Goal: Task Accomplishment & Management: Use online tool/utility

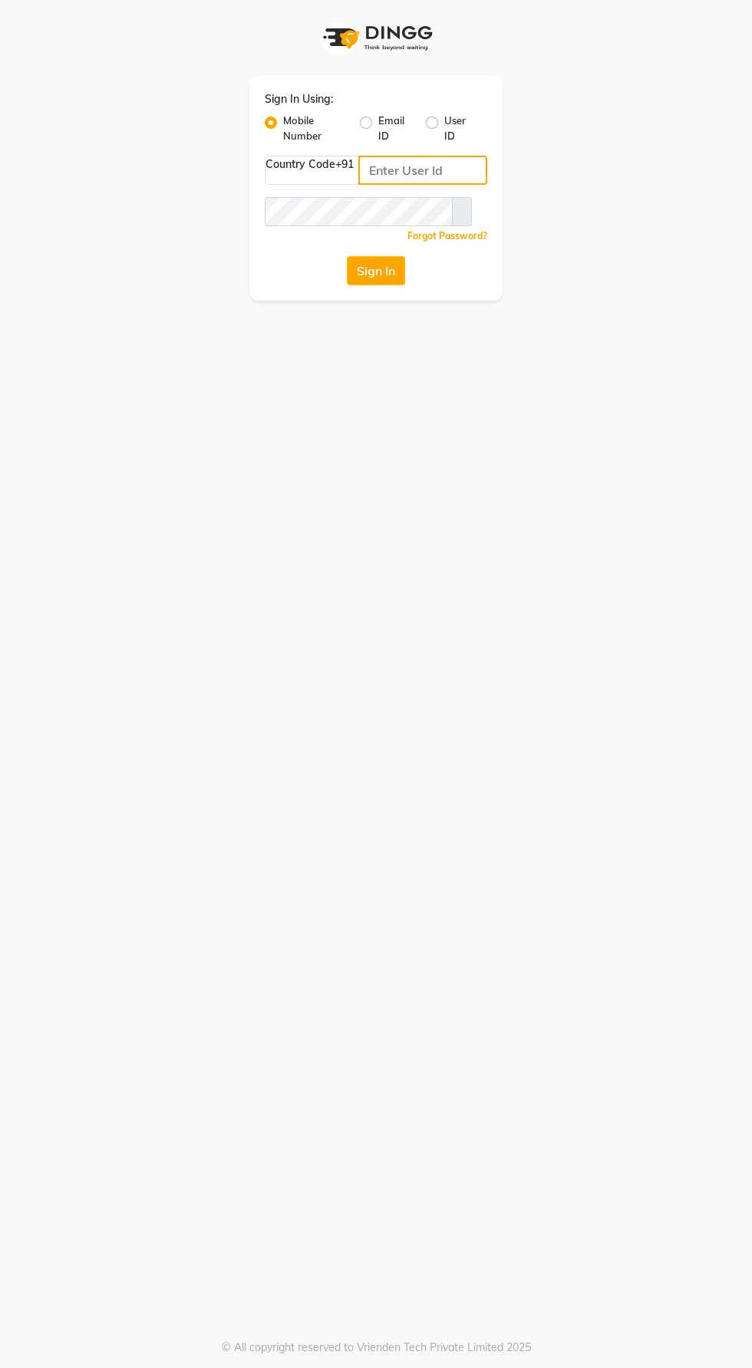
click at [374, 171] on input "Username" at bounding box center [422, 170] width 129 height 29
type input "9129176876"
click at [347, 256] on button "Sign In" at bounding box center [376, 270] width 58 height 29
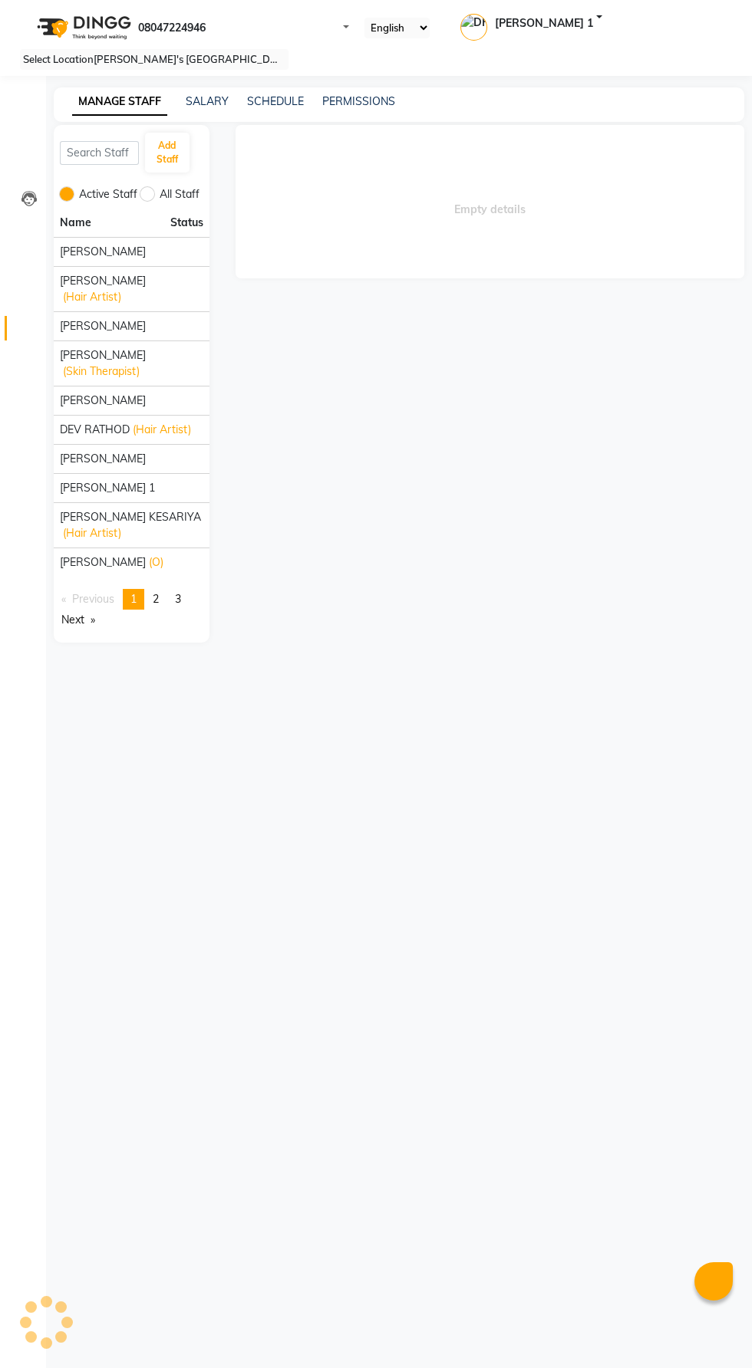
select select "en"
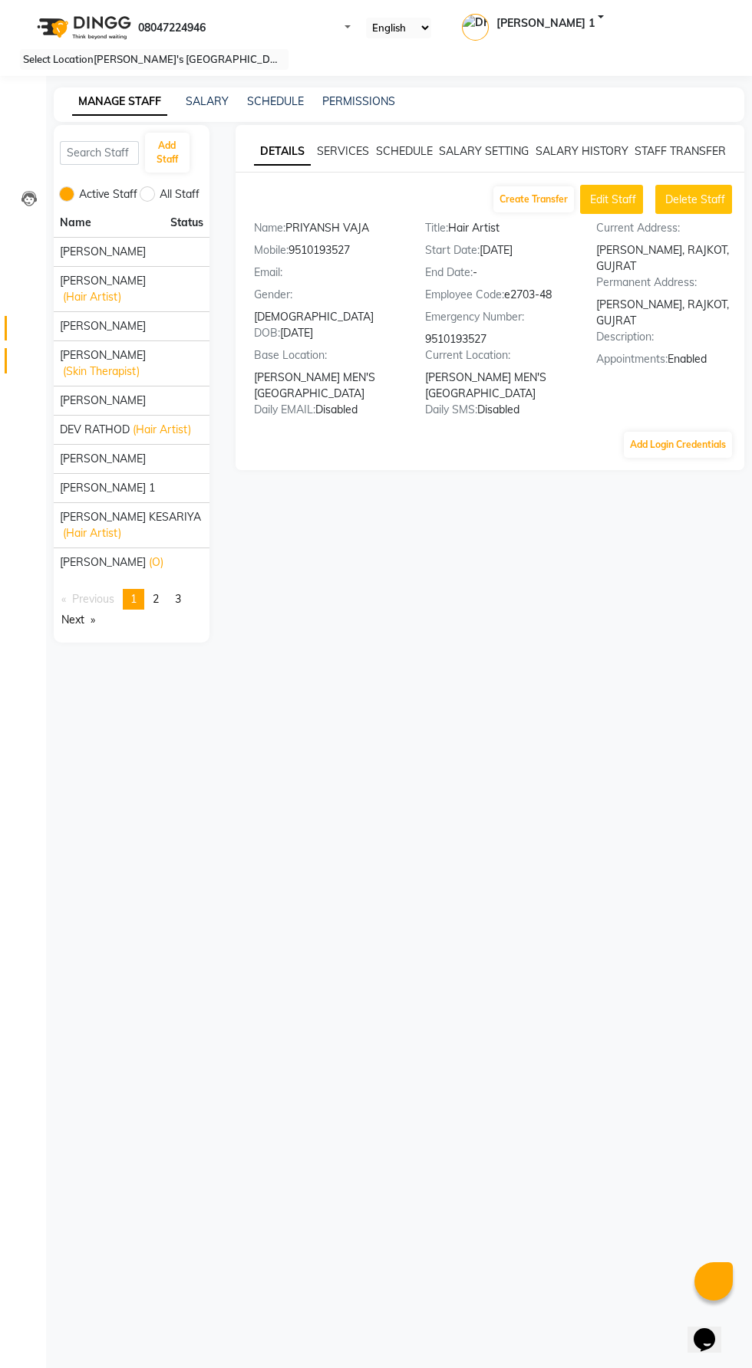
click at [29, 364] on icon at bounding box center [29, 364] width 0 height 0
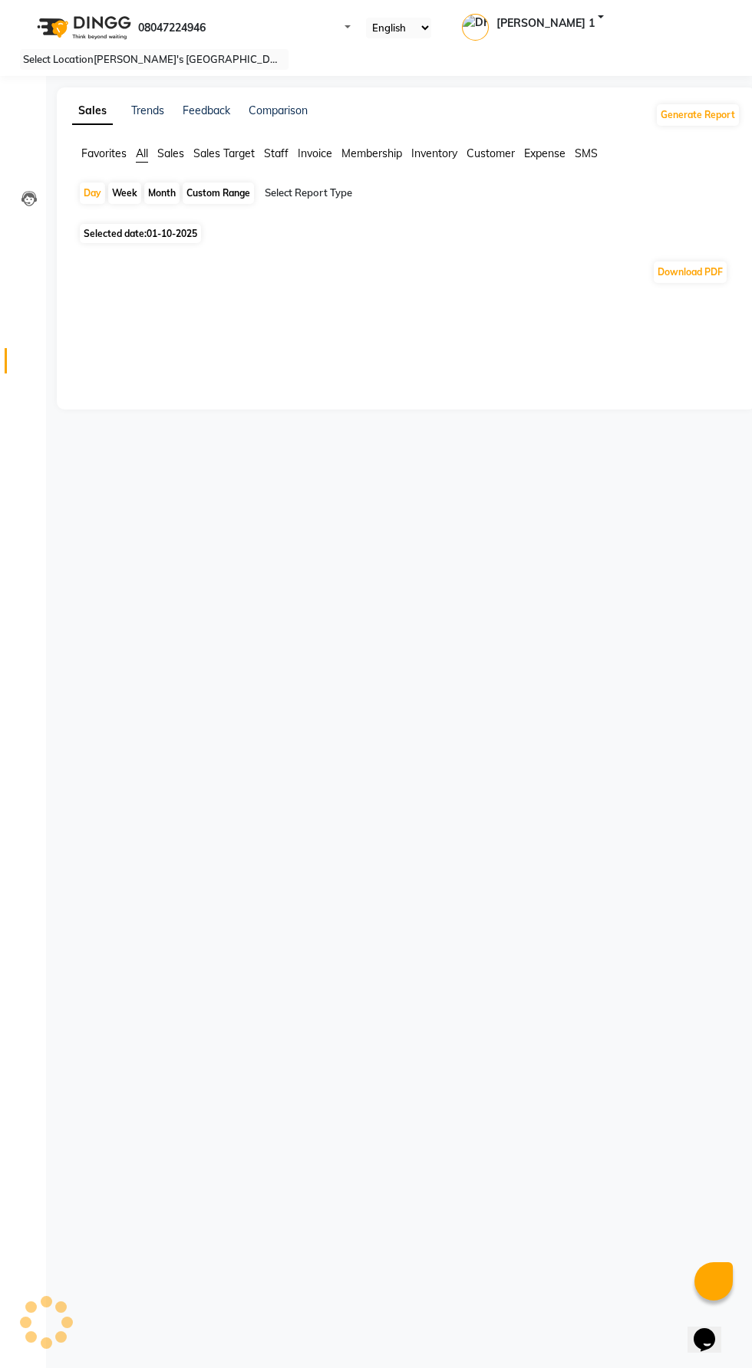
click at [275, 151] on span "Staff" at bounding box center [276, 153] width 25 height 14
click at [307, 189] on input "text" at bounding box center [396, 193] width 268 height 15
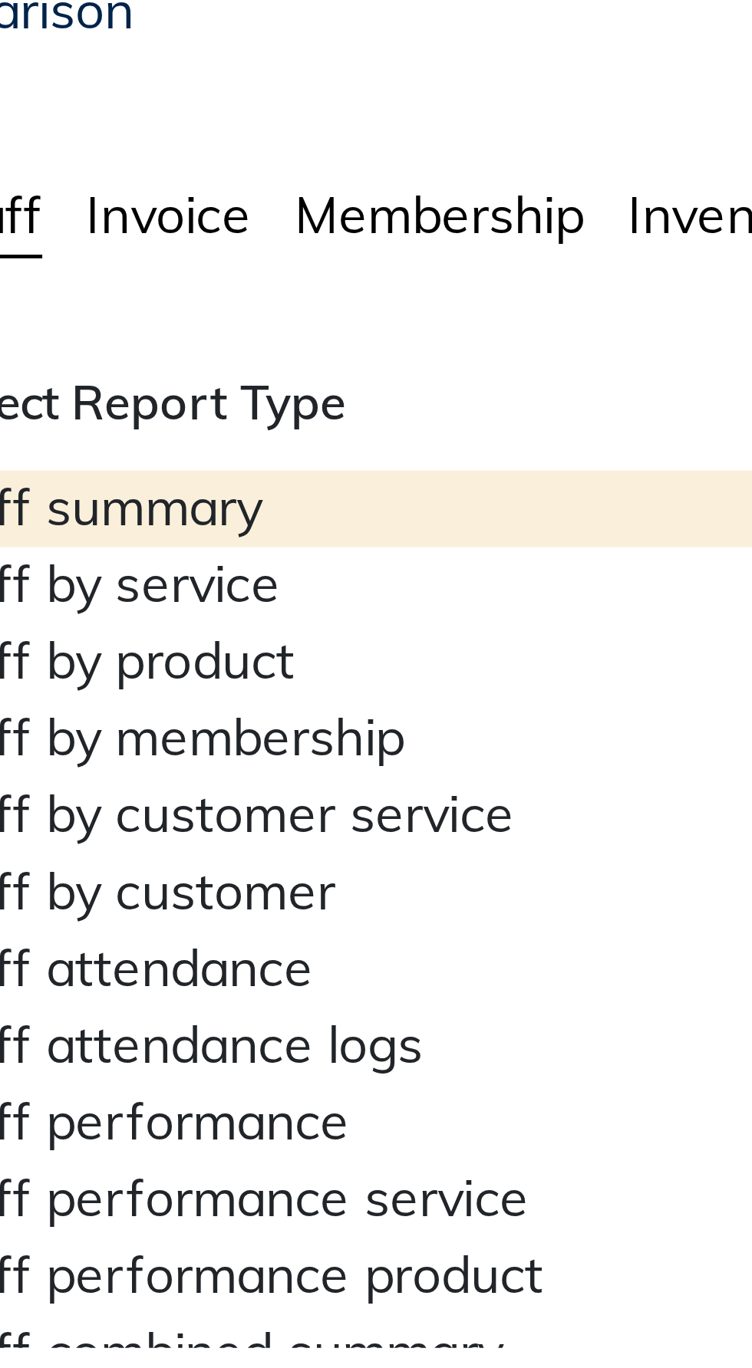
click at [301, 239] on div "Staff by service" at bounding box center [396, 231] width 268 height 16
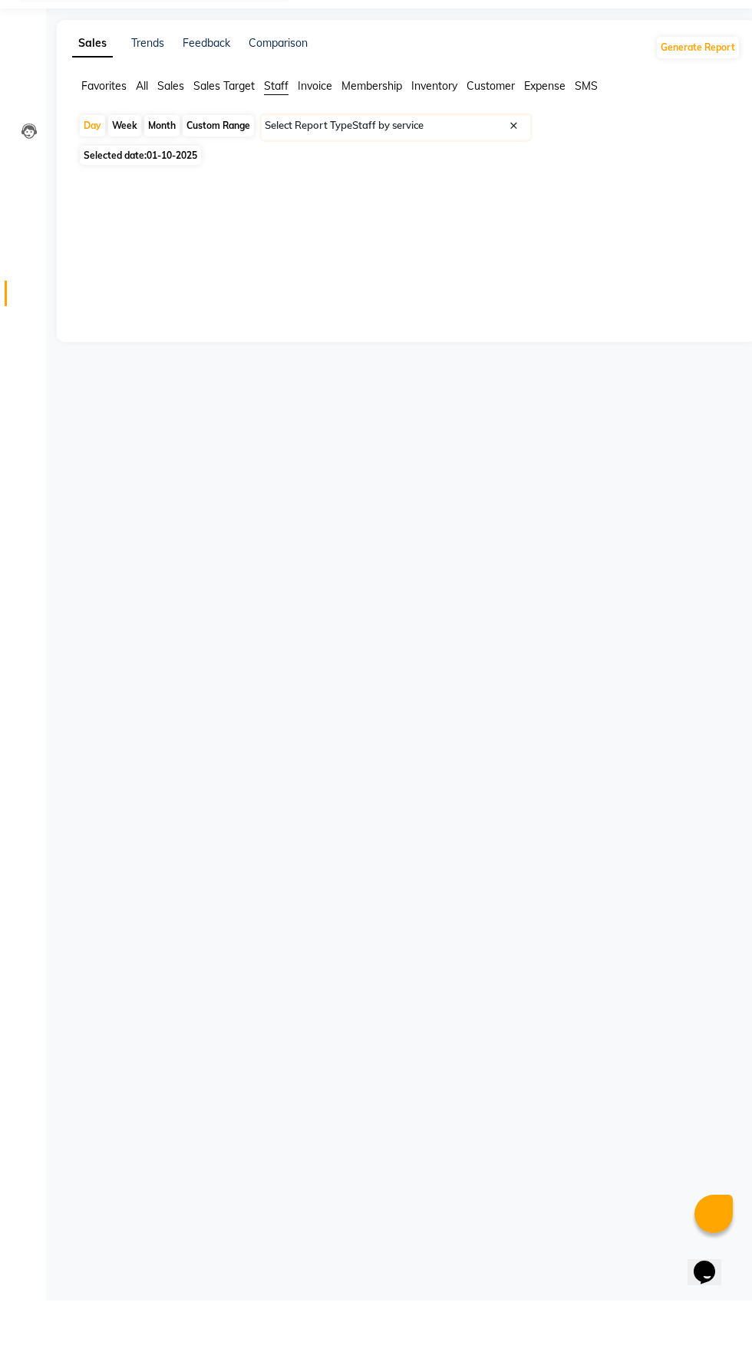
click at [220, 184] on div "Custom Range" at bounding box center [218, 193] width 71 height 21
select select "10"
select select "2025"
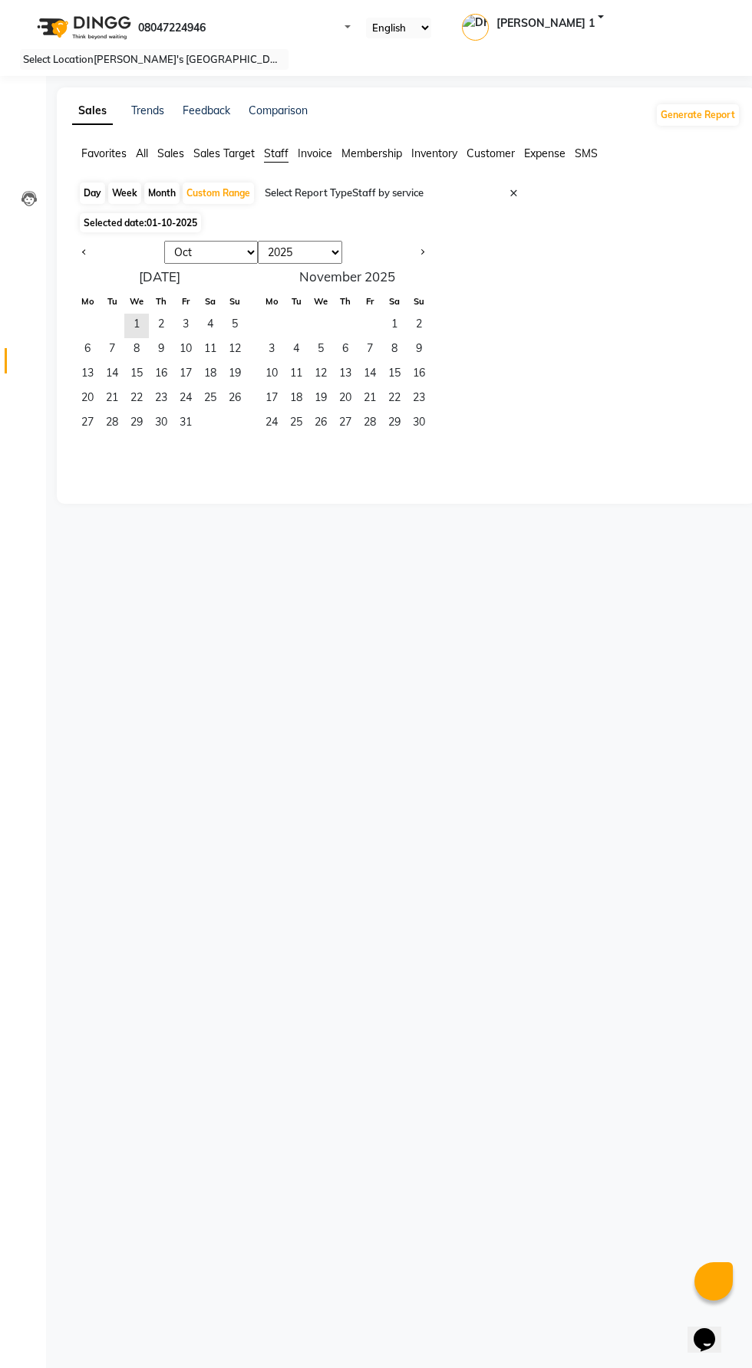
click at [143, 334] on span "1" at bounding box center [136, 326] width 25 height 25
click at [197, 434] on span "31" at bounding box center [185, 424] width 25 height 25
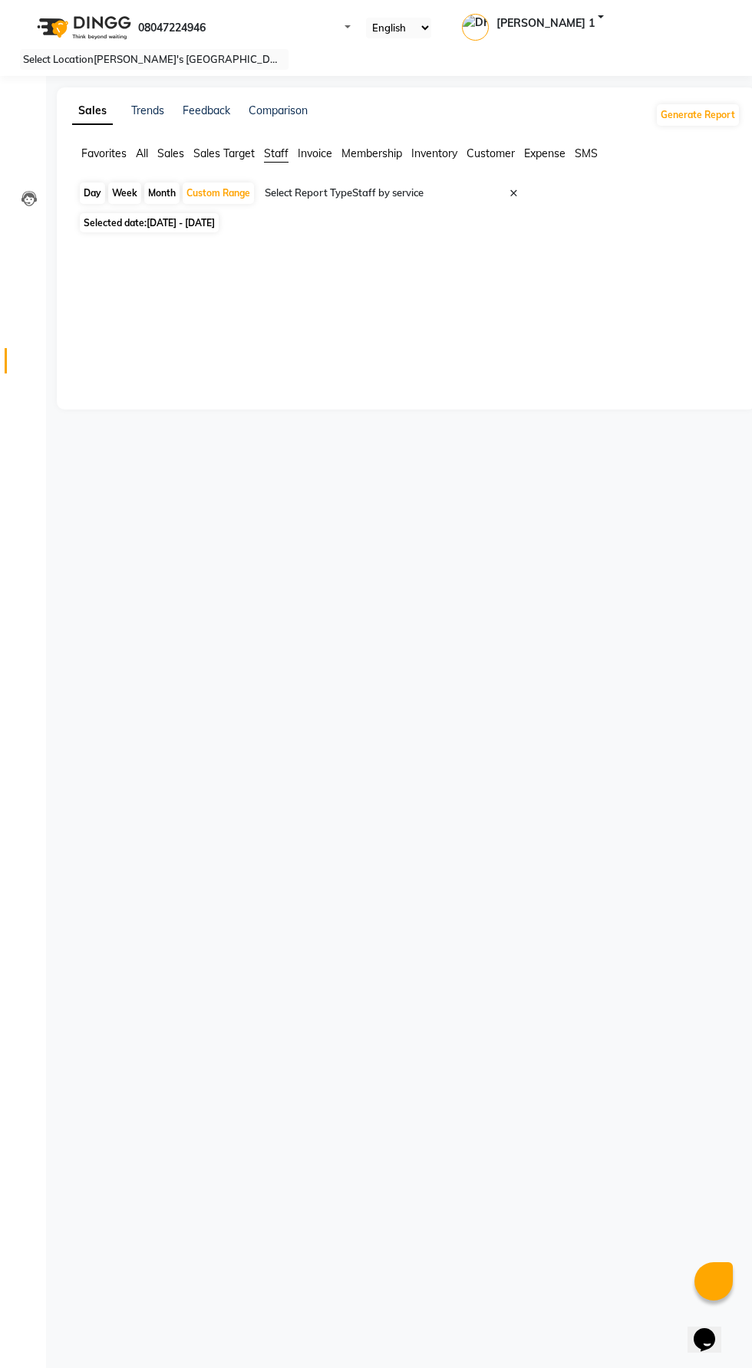
click at [169, 202] on div "Month" at bounding box center [161, 193] width 35 height 21
select select "10"
select select "2025"
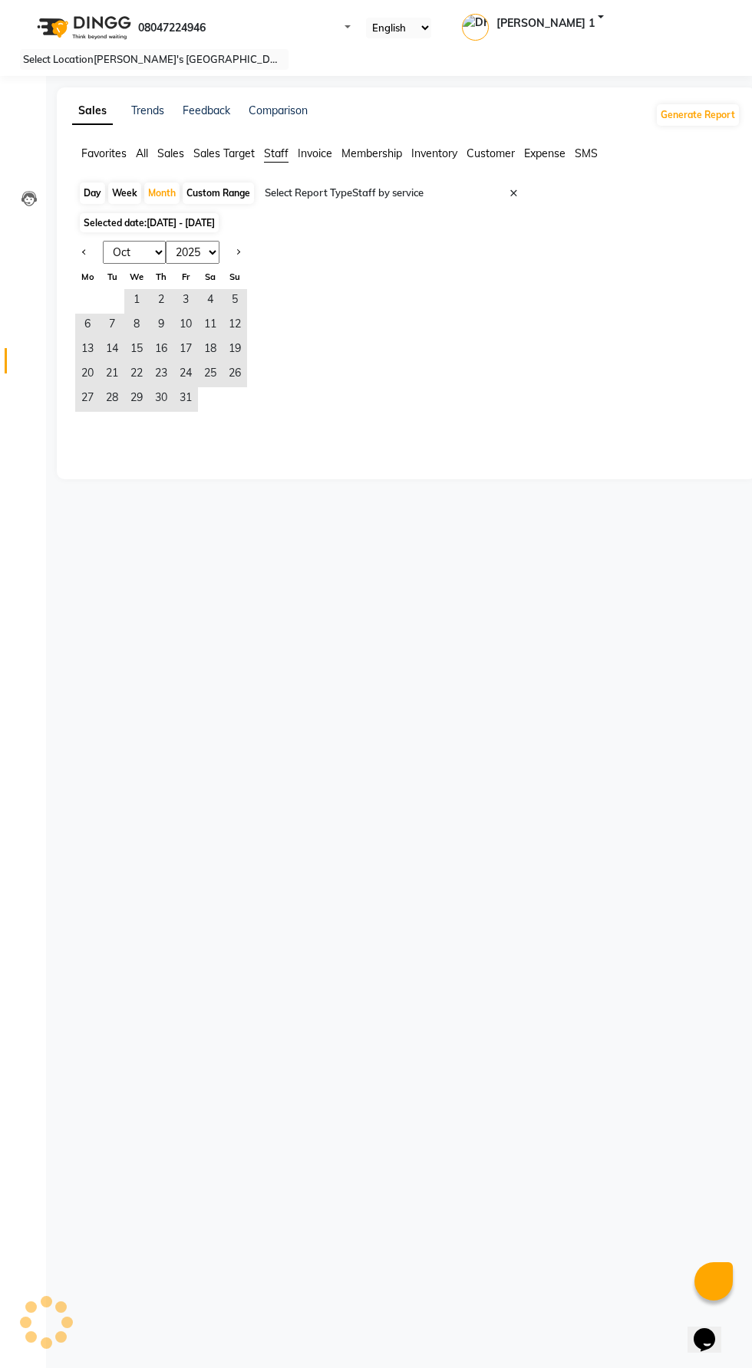
click at [128, 252] on select "Jan Feb Mar Apr May Jun [DATE] Aug Sep Oct Nov Dec" at bounding box center [134, 252] width 63 height 23
select select "9"
click at [112, 242] on select "Jan Feb Mar Apr May Jun [DATE] Aug Sep Oct Nov Dec" at bounding box center [134, 252] width 63 height 23
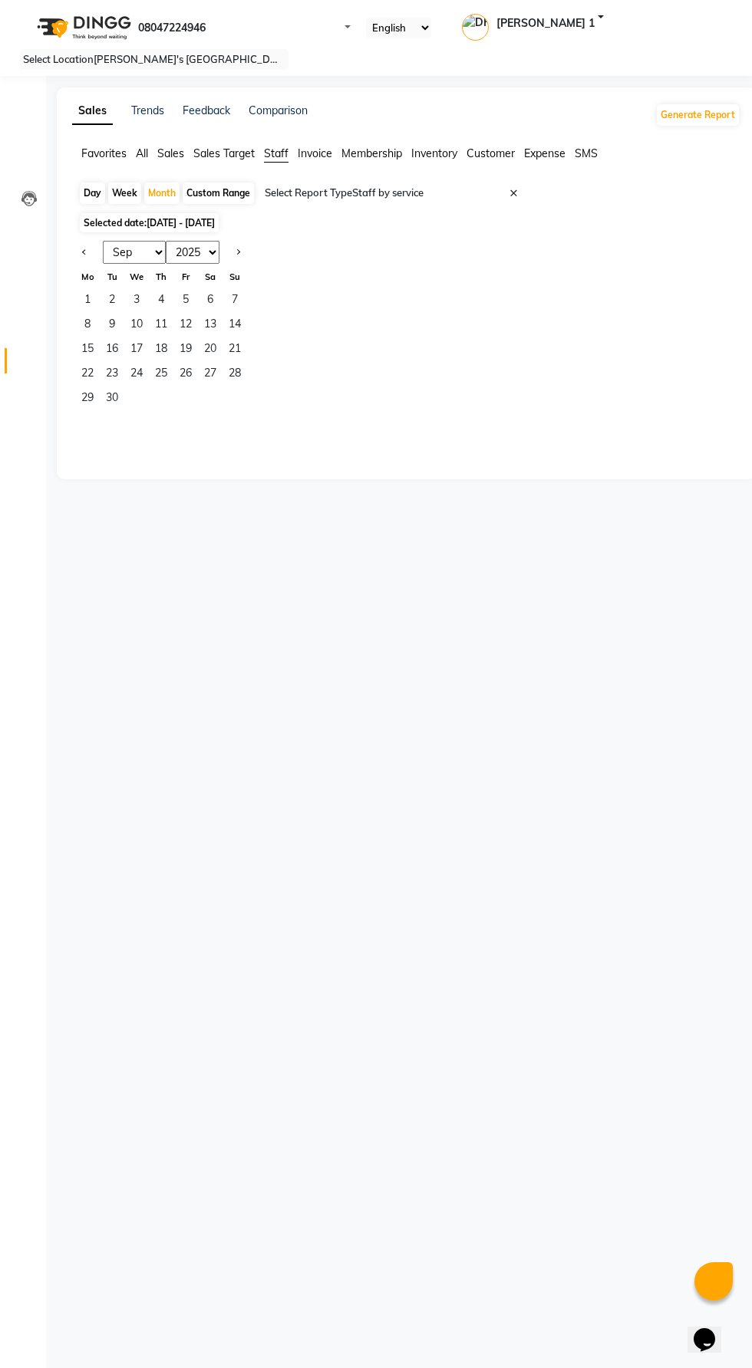
click at [87, 307] on span "1" at bounding box center [87, 301] width 25 height 25
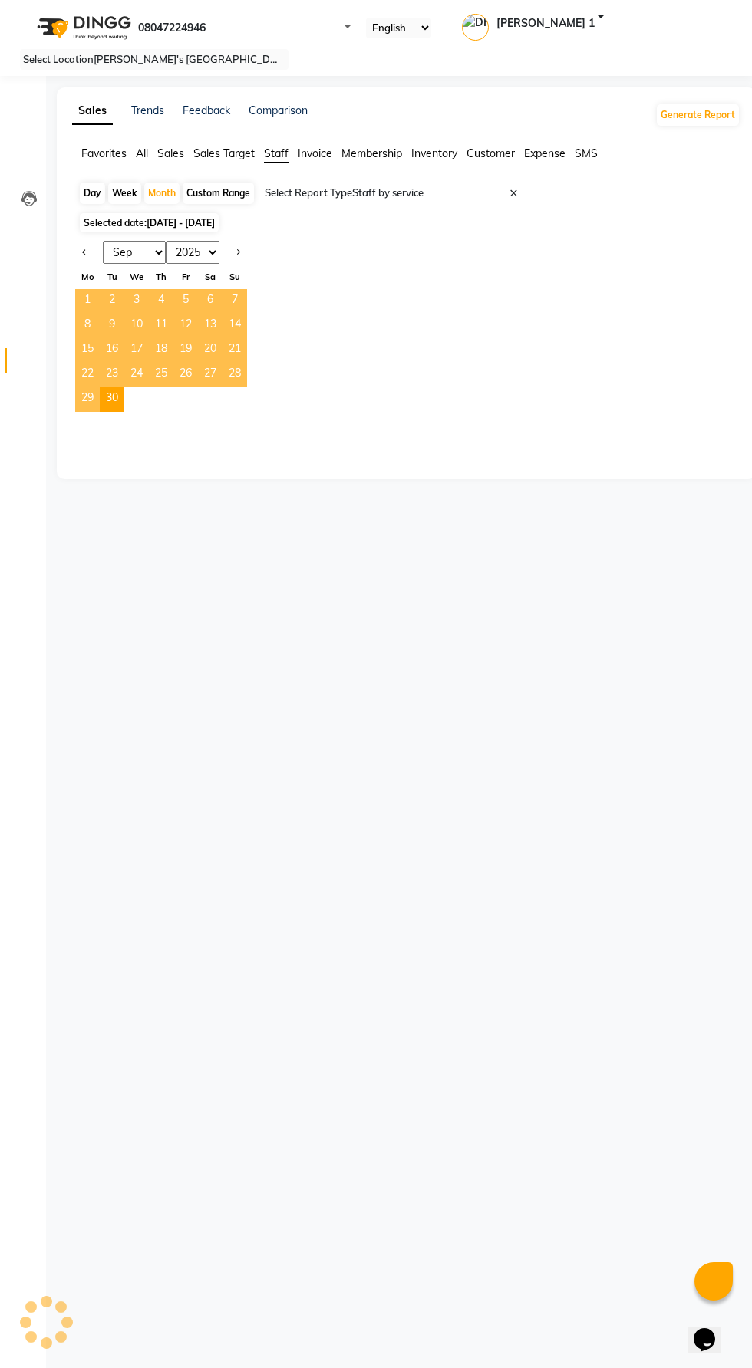
select select "full_report"
select select "csv"
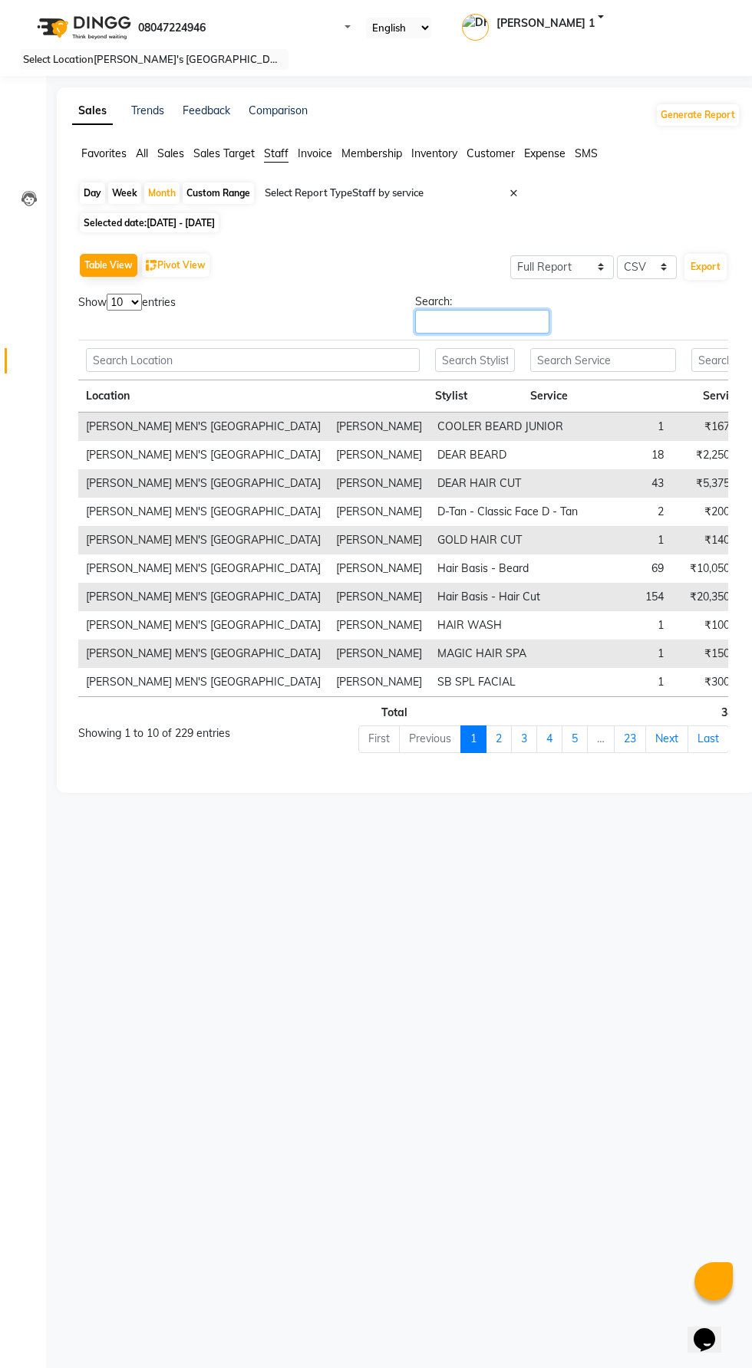
click at [549, 310] on input "Search:" at bounding box center [482, 322] width 134 height 24
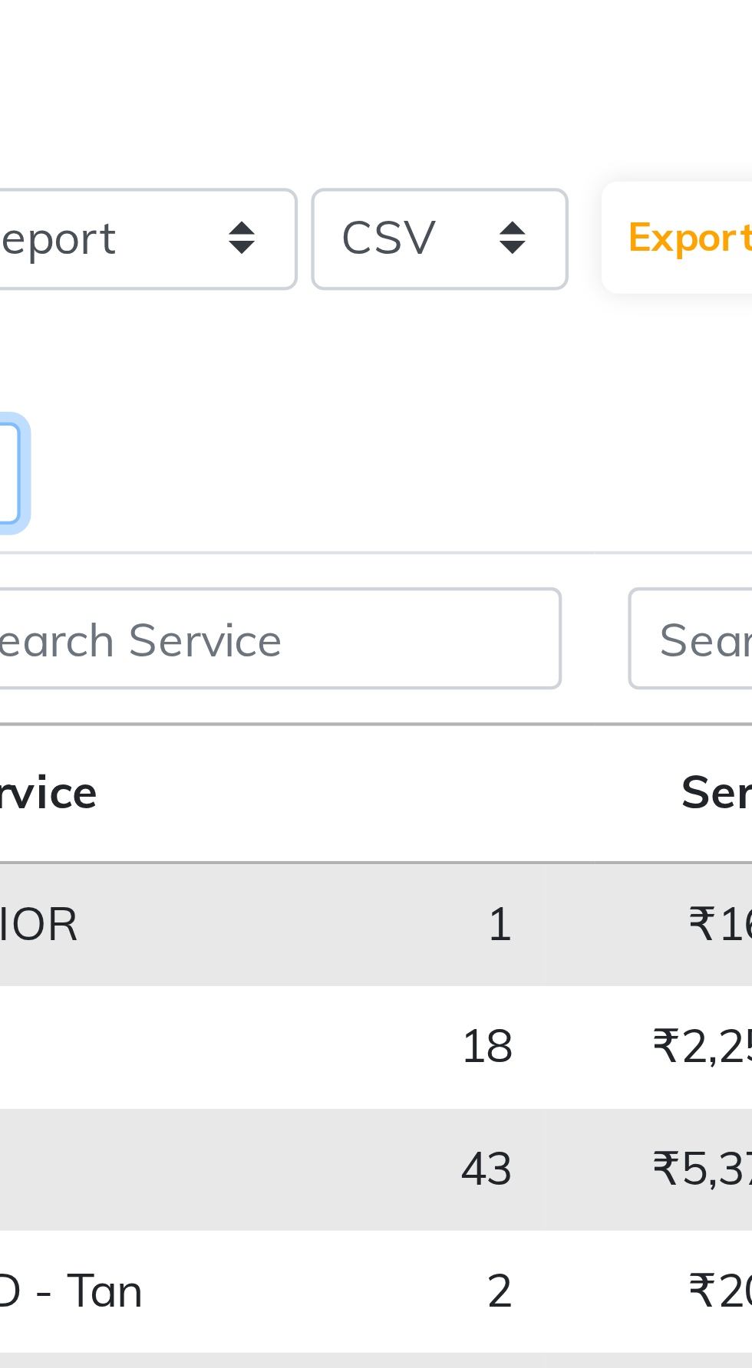
type input "[PERSON_NAME]"
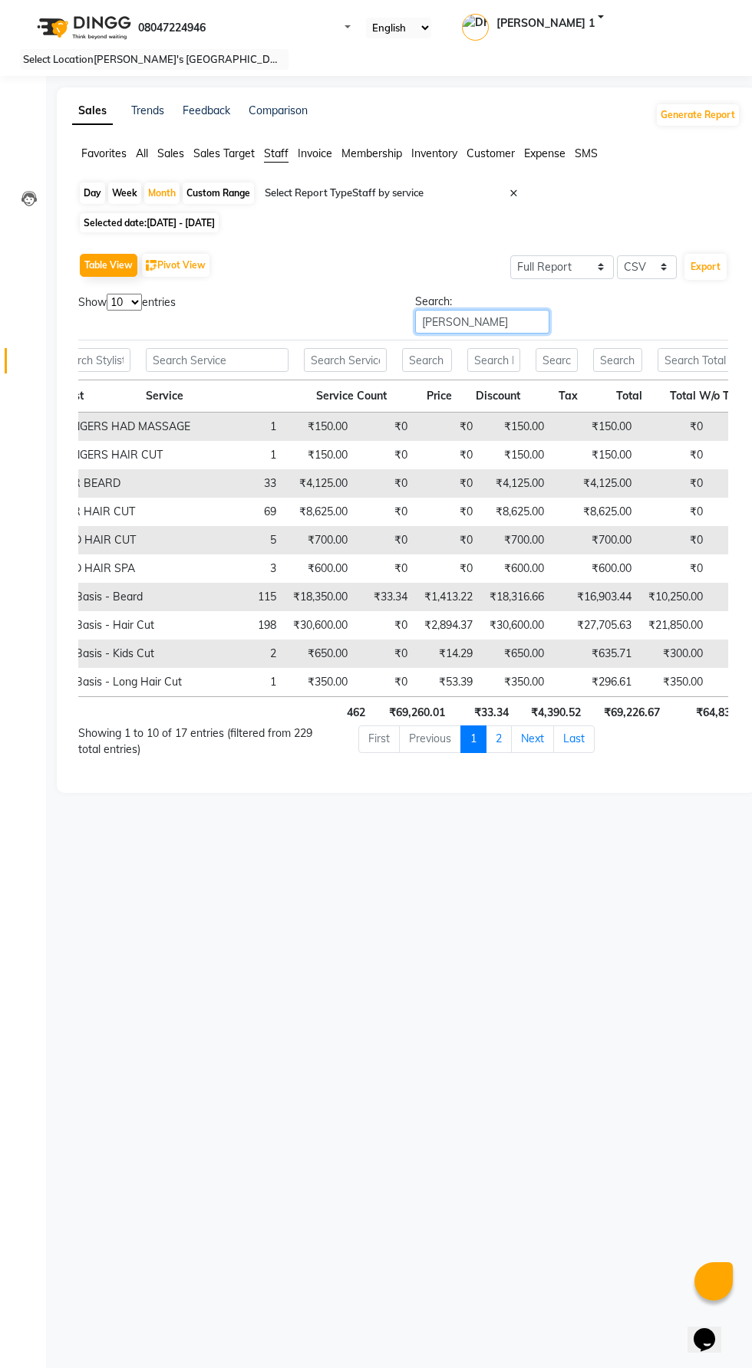
scroll to position [0, 387]
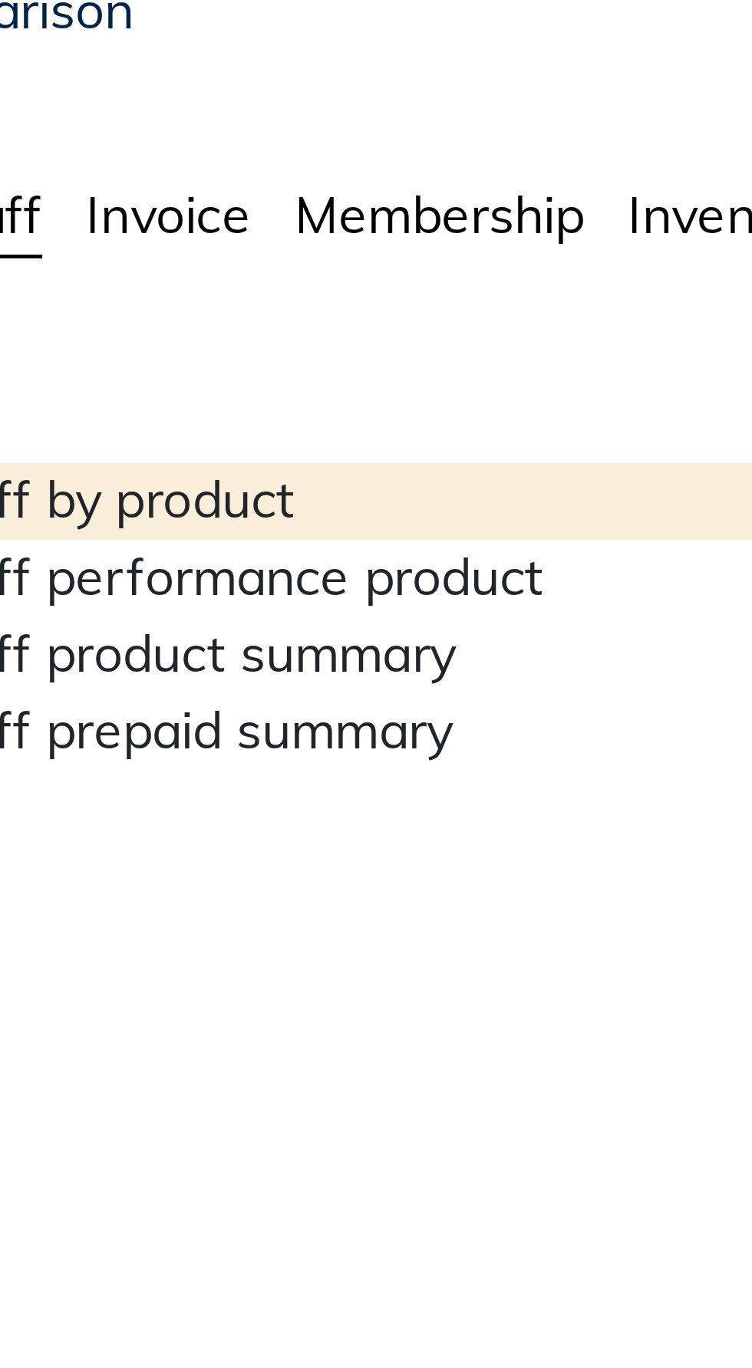
type input "pre"
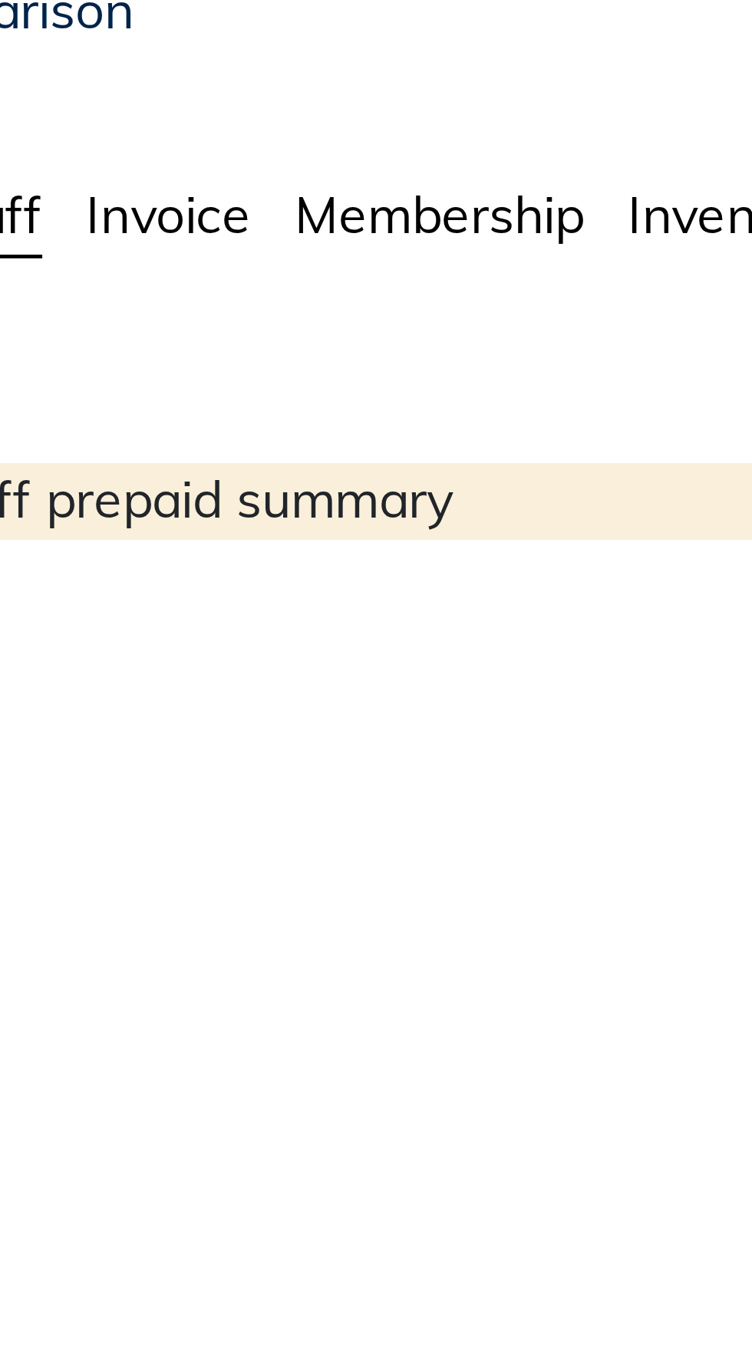
click at [301, 222] on div "Staff prepaid summary" at bounding box center [396, 214] width 268 height 16
select select "full_report"
select select "csv"
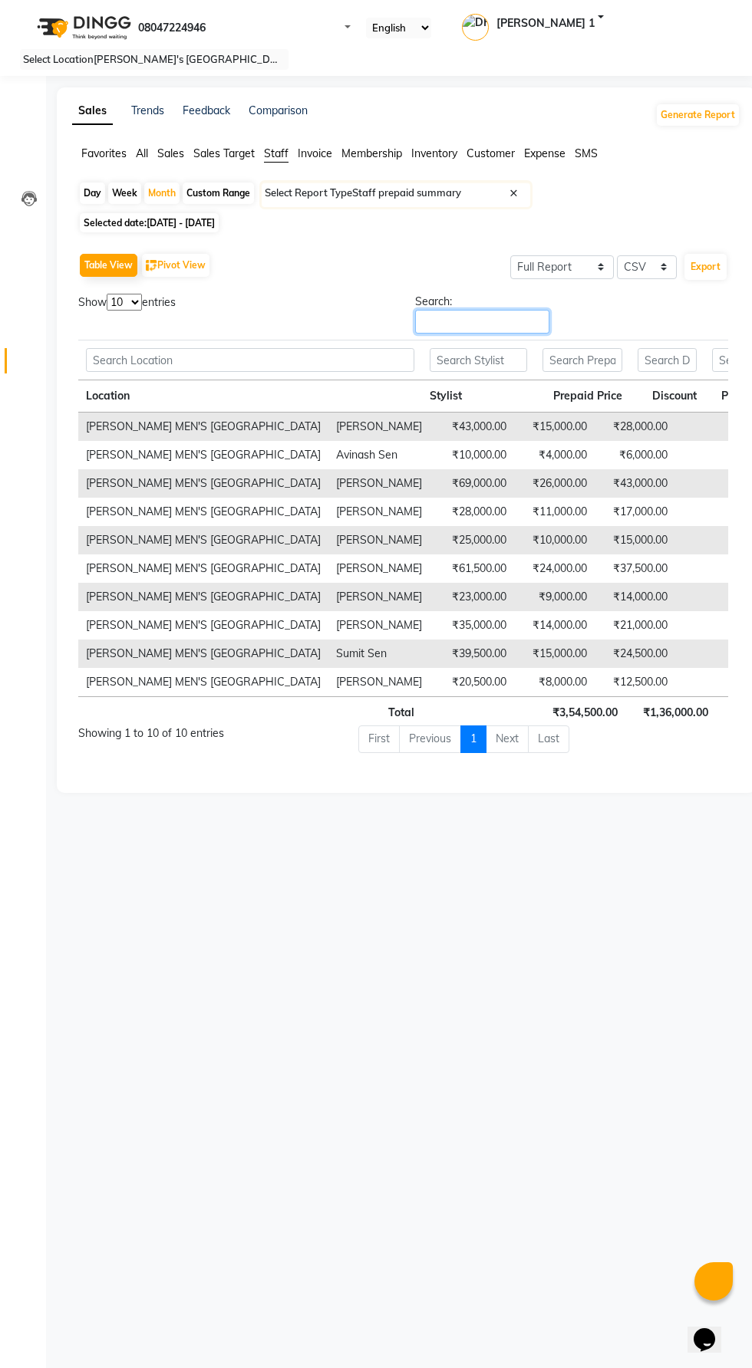
click at [549, 310] on input "Search:" at bounding box center [482, 322] width 134 height 24
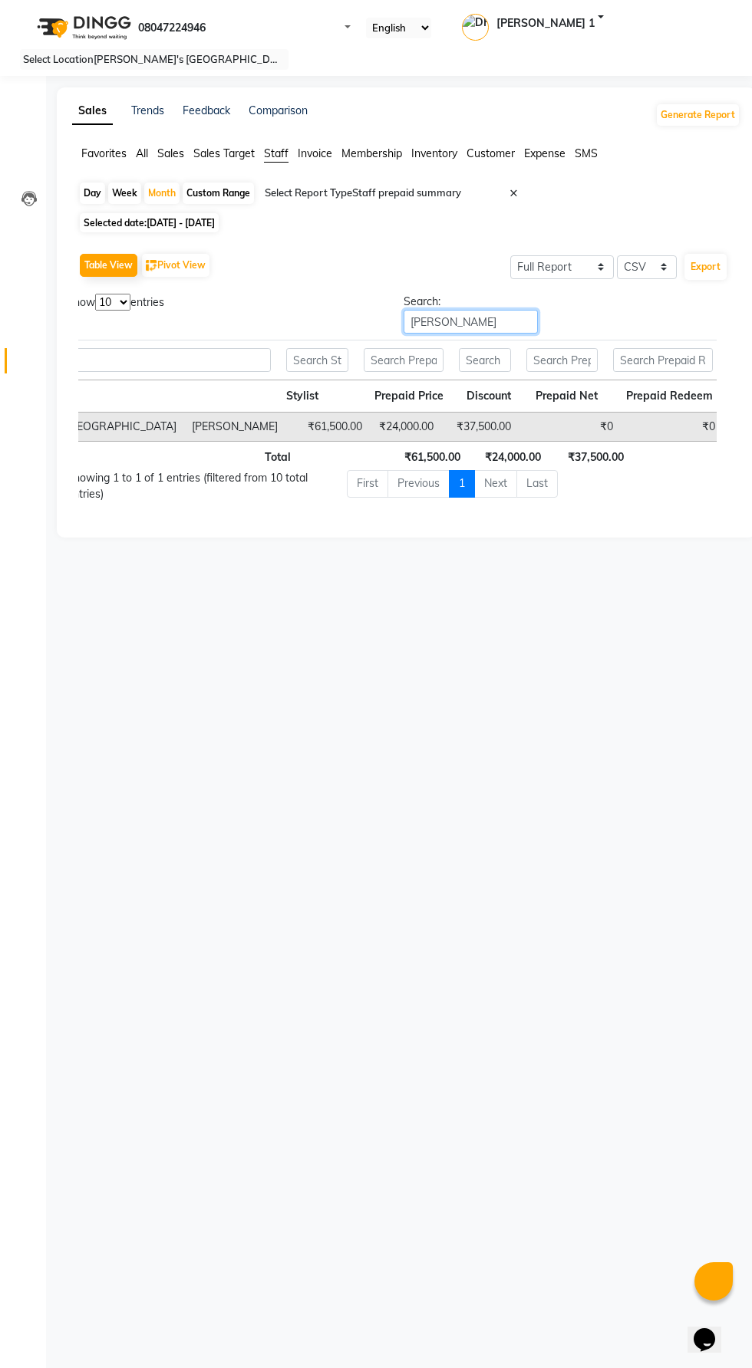
scroll to position [0, 133]
type input "[PERSON_NAME]"
click at [315, 190] on input "text" at bounding box center [396, 193] width 268 height 15
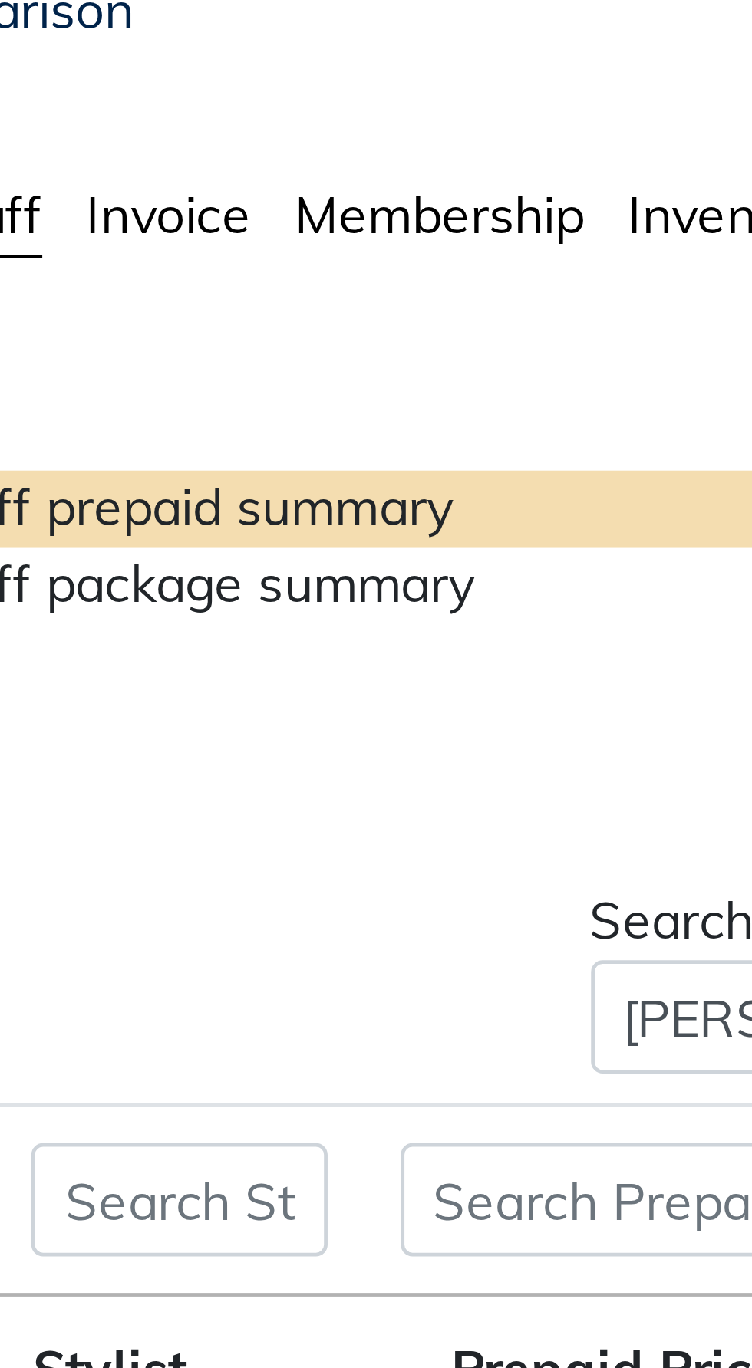
scroll to position [0, 0]
type input "pac"
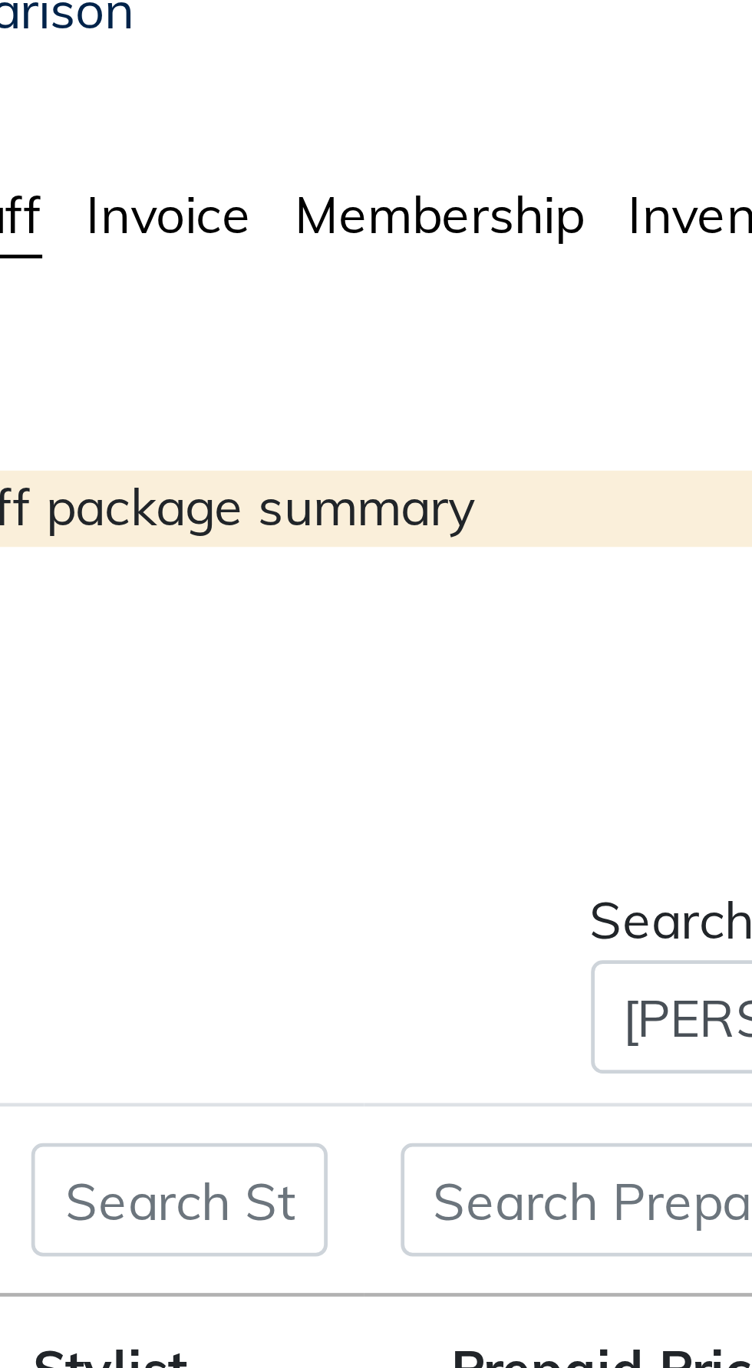
click at [308, 223] on div "Staff package summary" at bounding box center [396, 215] width 268 height 16
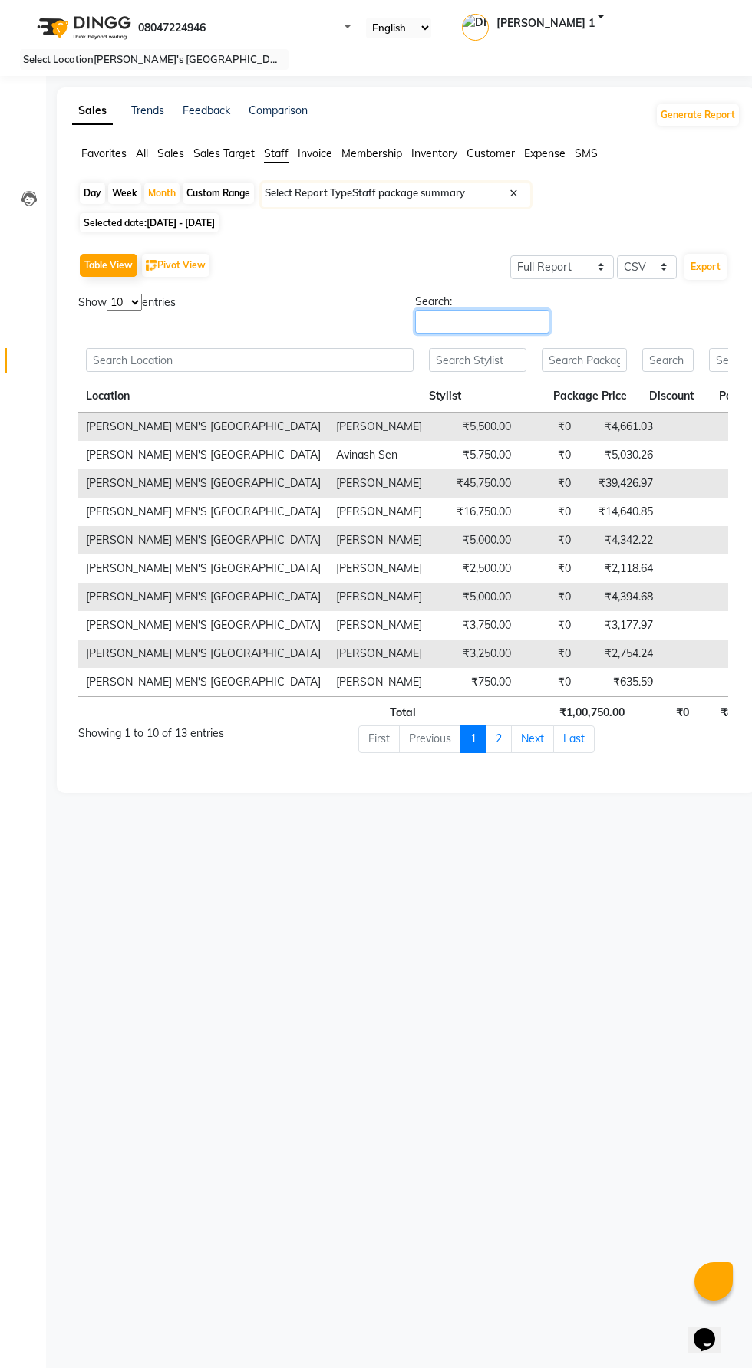
click at [549, 310] on input "Search:" at bounding box center [482, 322] width 134 height 24
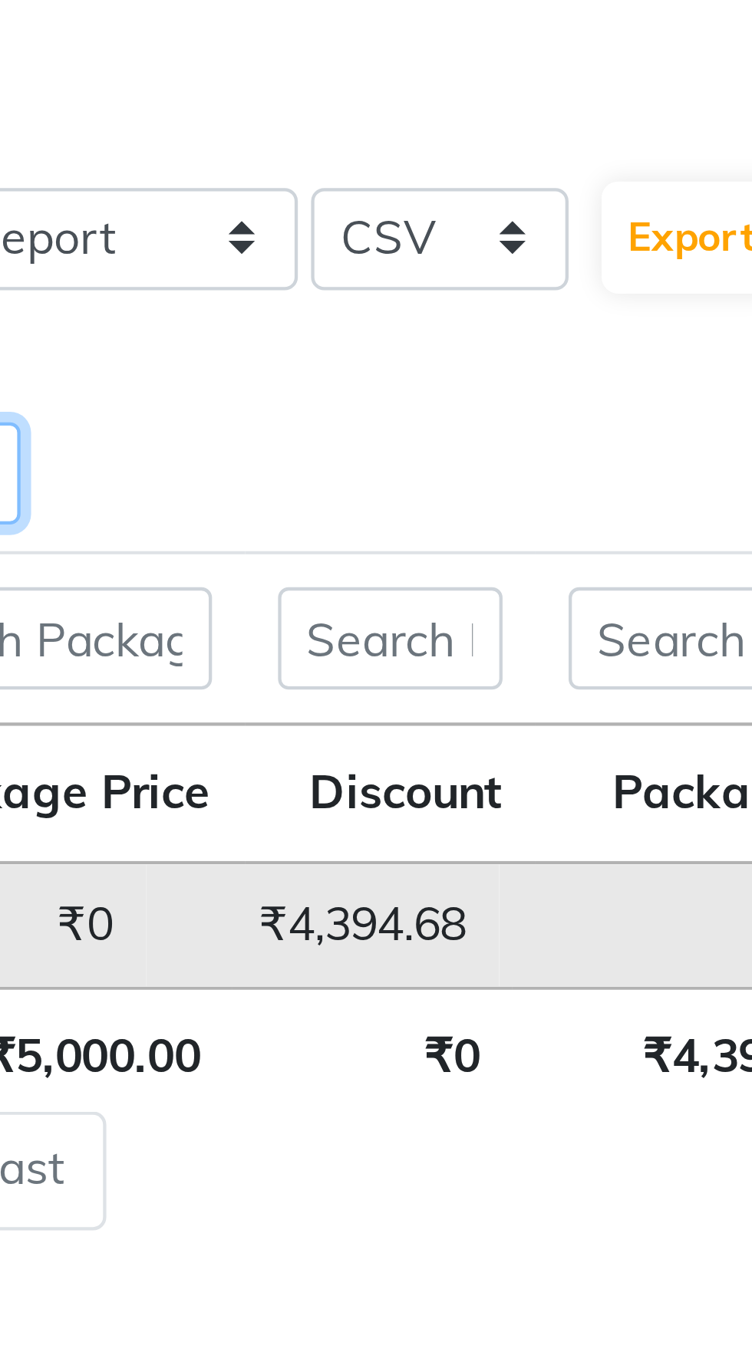
type input "[PERSON_NAME]"
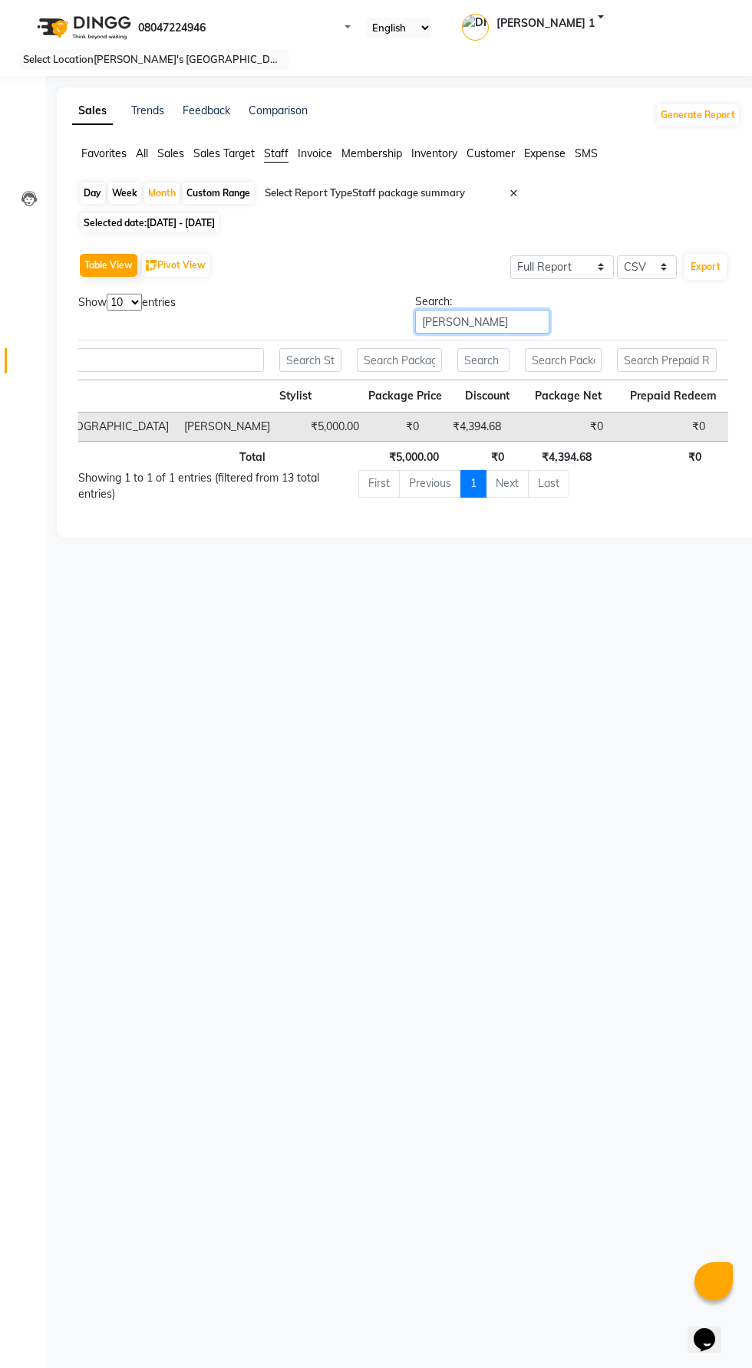
scroll to position [0, 12]
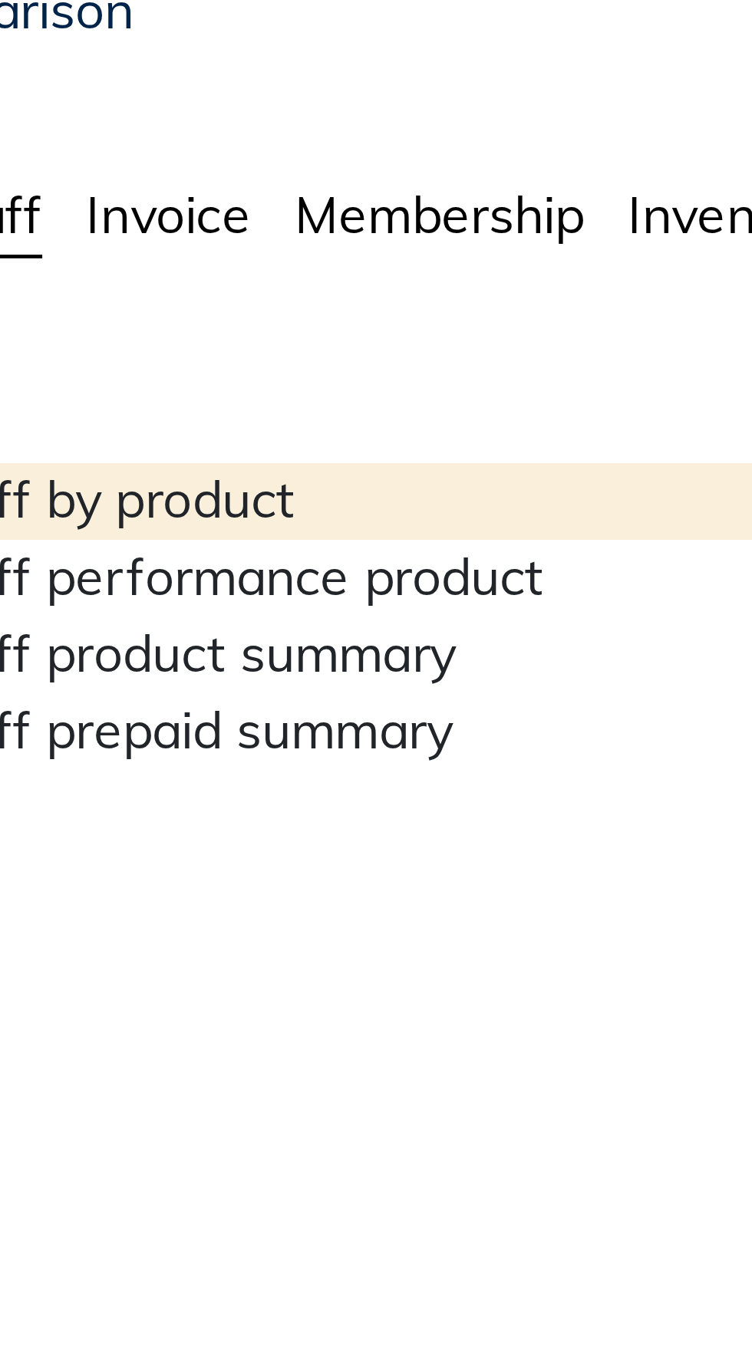
type input "pro"
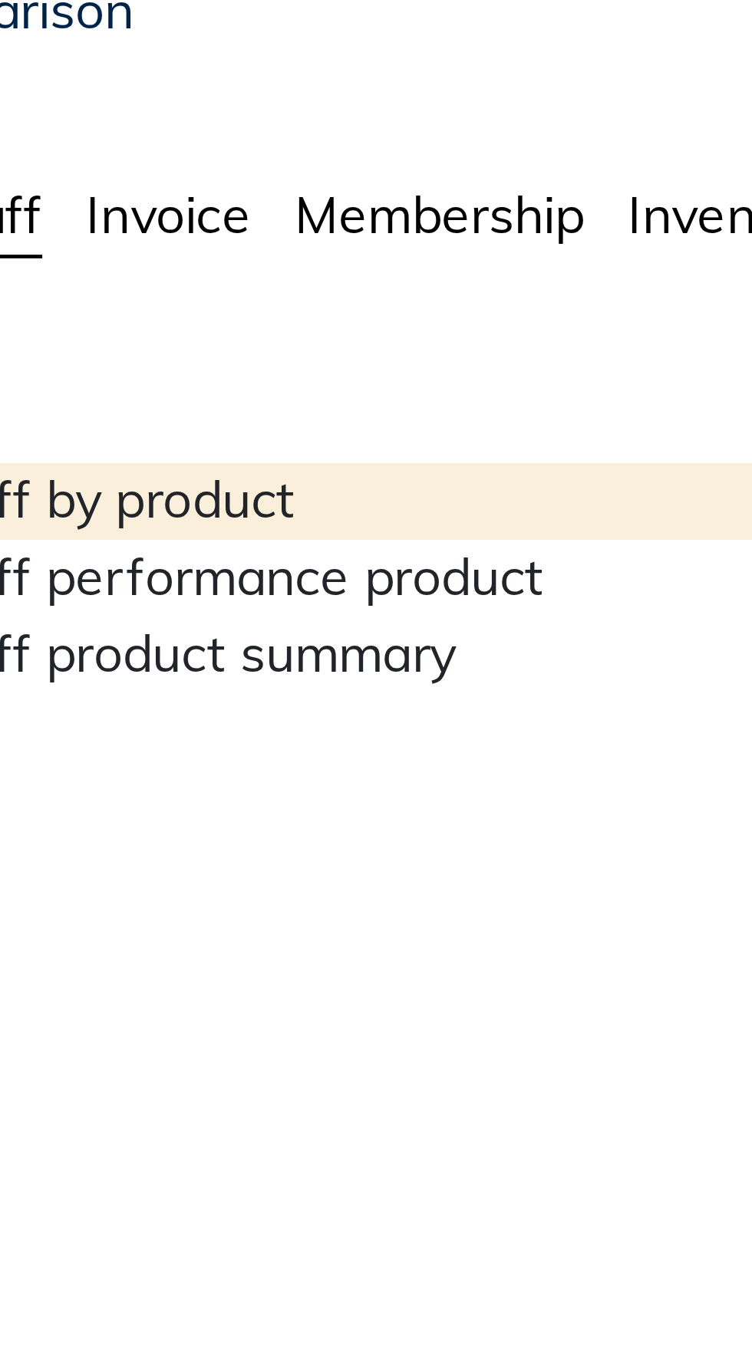
click at [308, 222] on div "Staff by product" at bounding box center [396, 214] width 268 height 16
select select "full_report"
select select "csv"
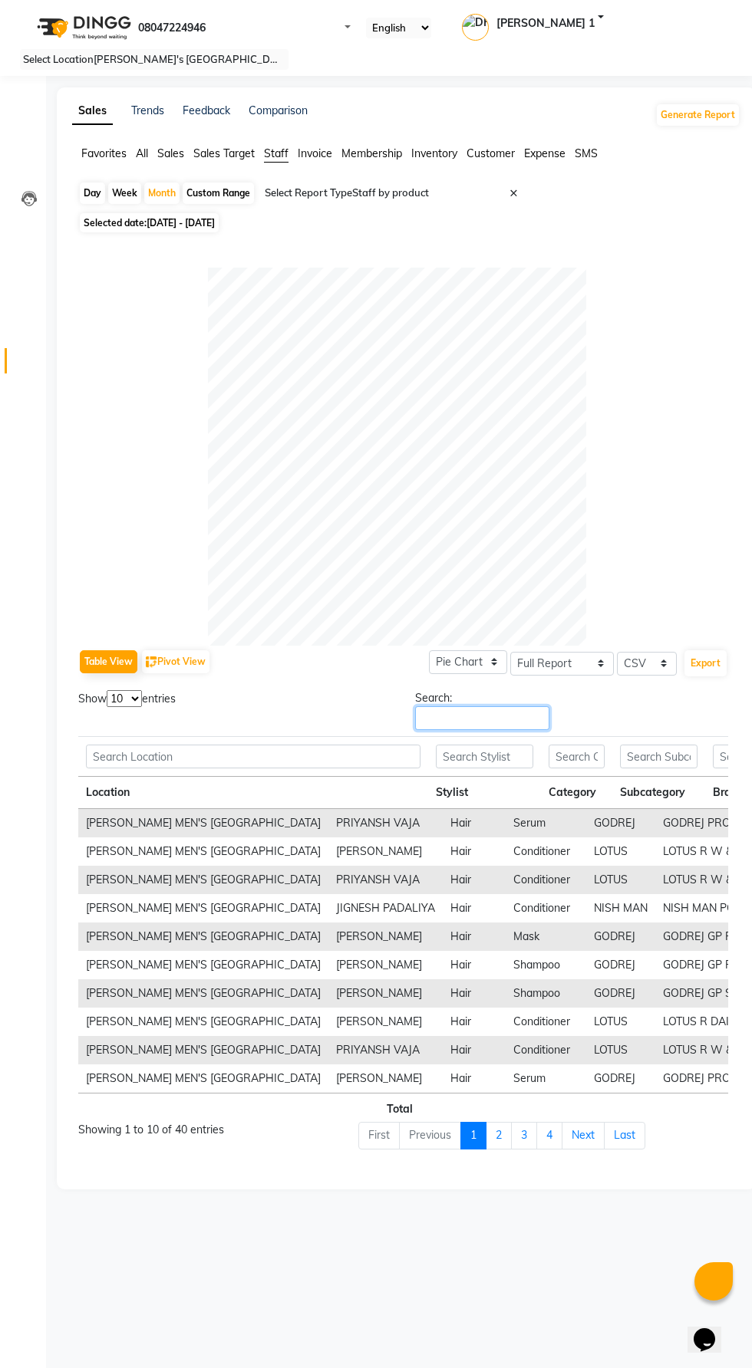
click at [549, 706] on input "Search:" at bounding box center [482, 718] width 134 height 24
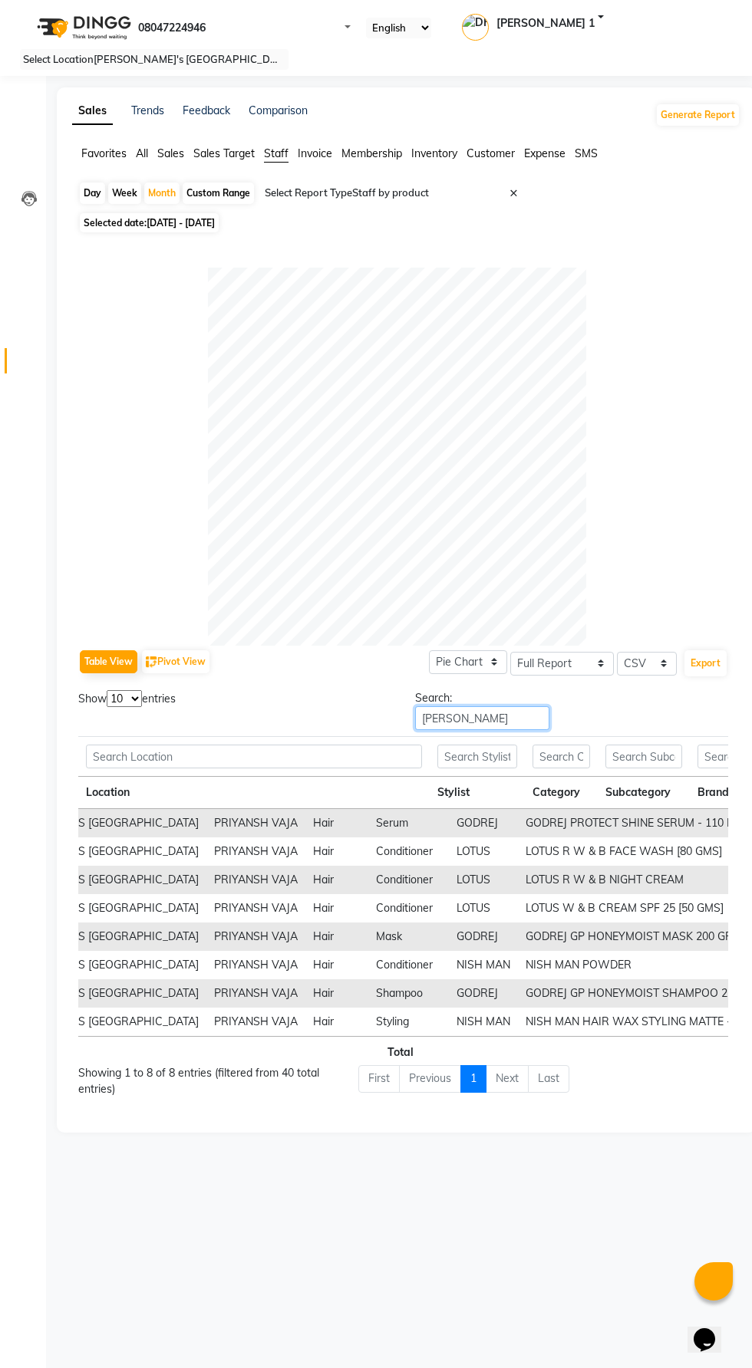
scroll to position [0, 122]
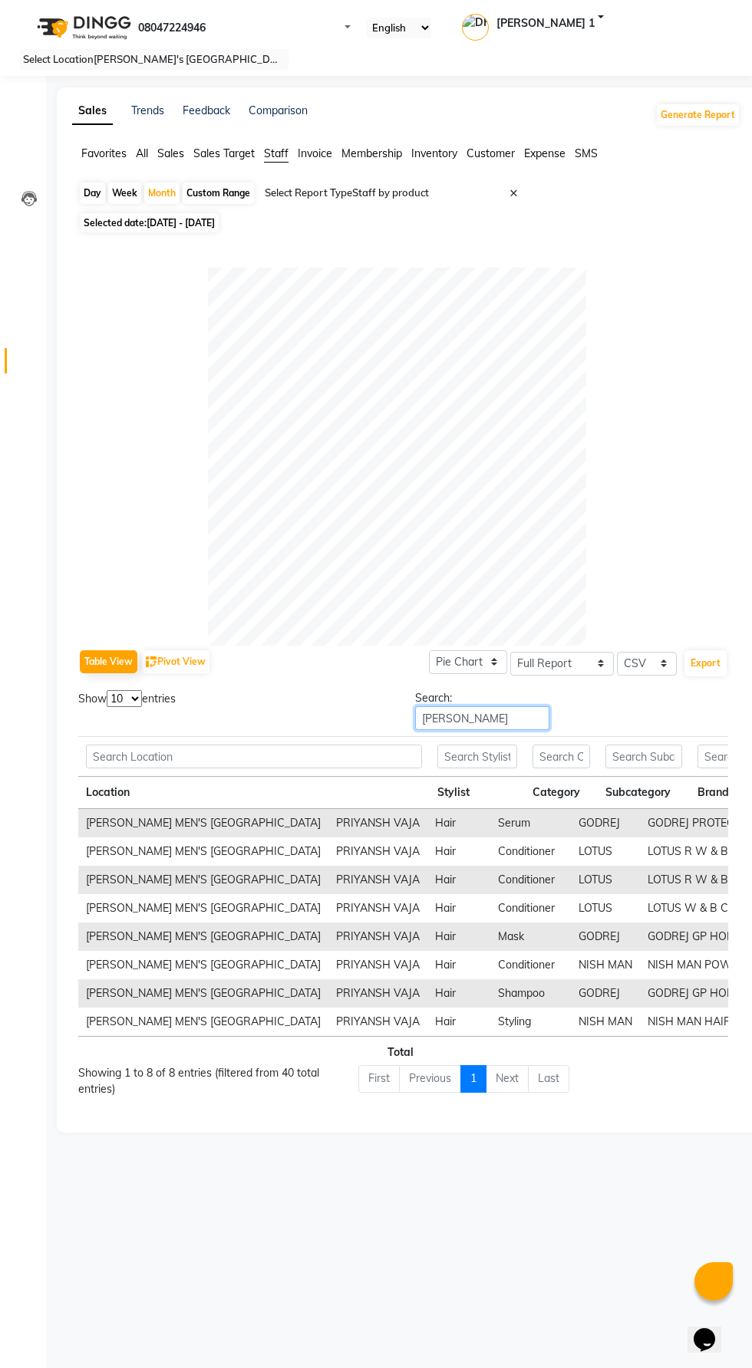
type input "[PERSON_NAME]"
